Goal: Transaction & Acquisition: Purchase product/service

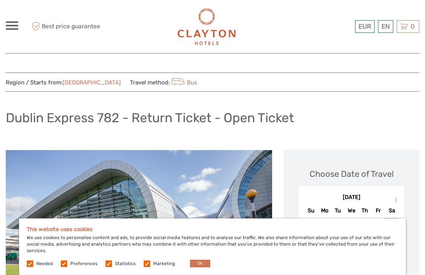
click at [206, 262] on button "OK" at bounding box center [200, 264] width 20 height 8
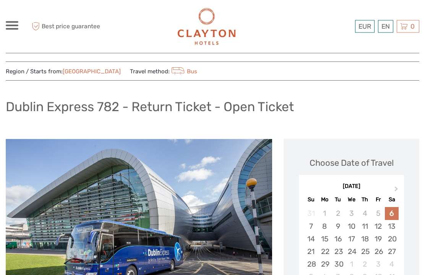
scroll to position [45, 0]
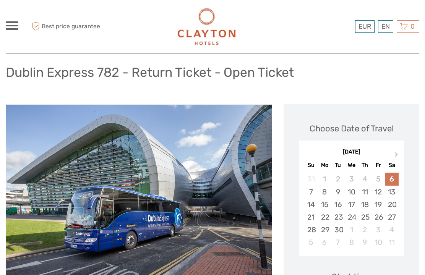
click at [382, 195] on div "12" at bounding box center [377, 192] width 13 height 13
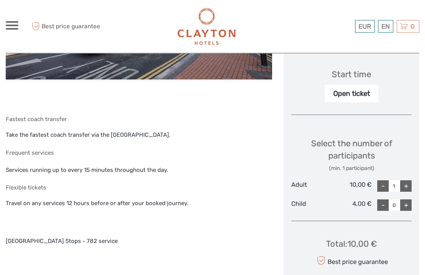
scroll to position [248, 0]
click at [411, 186] on div "+" at bounding box center [405, 185] width 11 height 11
type input "2"
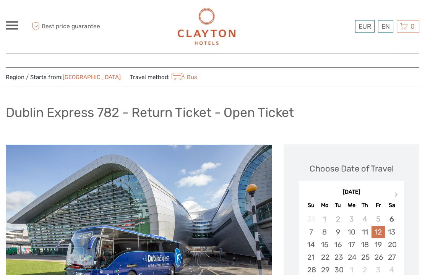
scroll to position [0, 0]
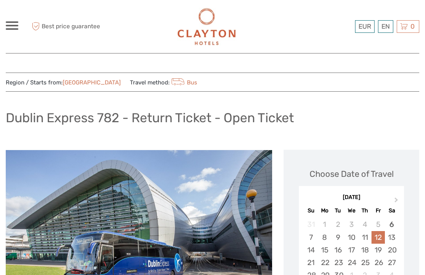
click at [0, 0] on link "£" at bounding box center [0, 0] width 0 height 0
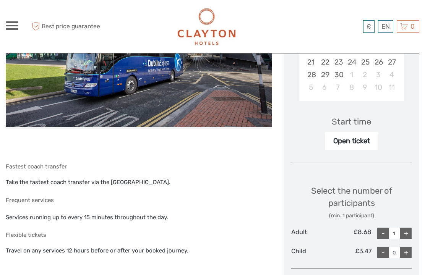
scroll to position [202, 0]
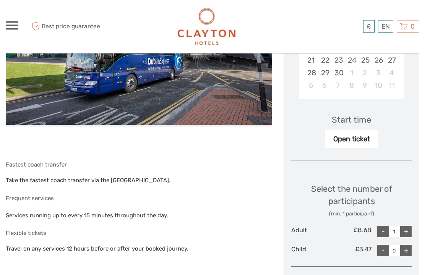
click at [411, 227] on div "+" at bounding box center [405, 231] width 11 height 11
type input "2"
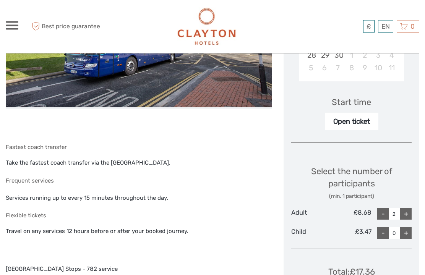
scroll to position [263, 0]
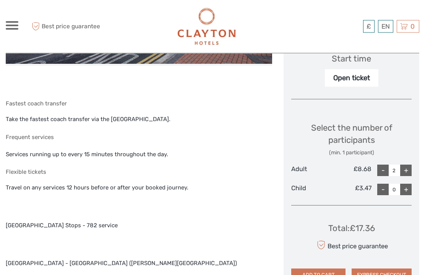
click at [330, 273] on button "ADD TO CART" at bounding box center [318, 275] width 54 height 13
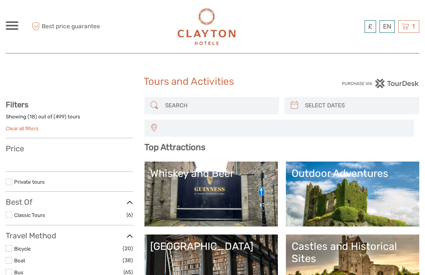
select select
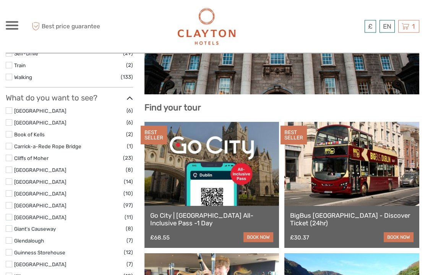
scroll to position [276, 0]
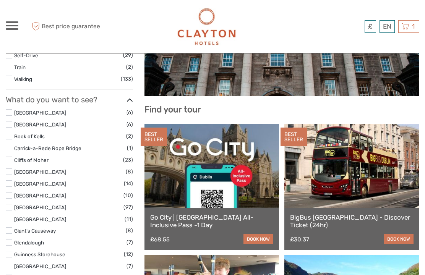
click at [406, 29] on icon at bounding box center [405, 27] width 8 height 10
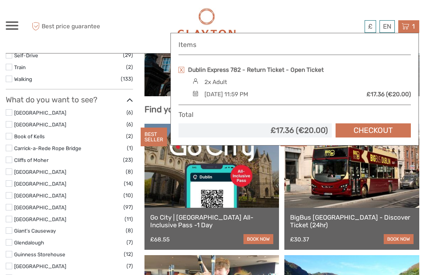
click at [378, 90] on div "£17.36 (€20.00)" at bounding box center [388, 94] width 44 height 8
click at [410, 27] on div "1 Items Dublin Express 782 - Return Ticket - Open Ticket 2x Adult Saturday, 06 …" at bounding box center [408, 26] width 21 height 13
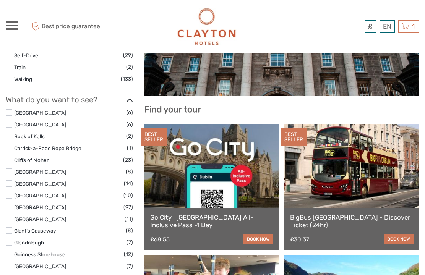
click at [412, 26] on span "1" at bounding box center [413, 27] width 5 height 8
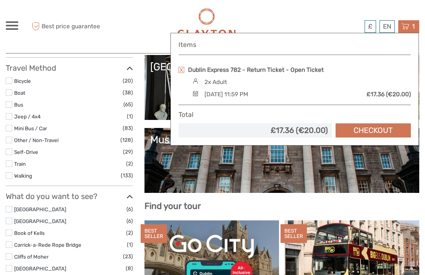
scroll to position [179, 0]
